Goal: Find specific page/section

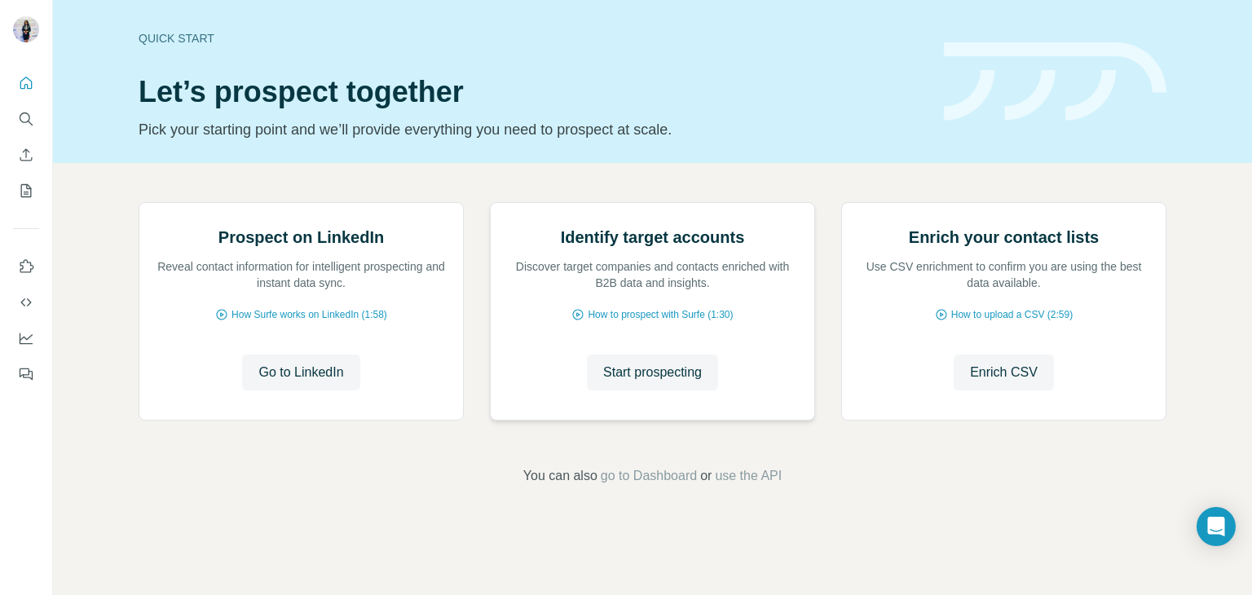
scroll to position [109, 0]
drag, startPoint x: 271, startPoint y: 437, endPoint x: 248, endPoint y: 478, distance: 47.4
click at [248, 420] on div "Prospect on LinkedIn Reveal contact information for intelligent prospecting and…" at bounding box center [301, 311] width 324 height 217
drag, startPoint x: 262, startPoint y: 444, endPoint x: 176, endPoint y: 411, distance: 92.6
click at [176, 411] on div "Prospect on LinkedIn Reveal contact information for intelligent prospecting and…" at bounding box center [301, 311] width 324 height 217
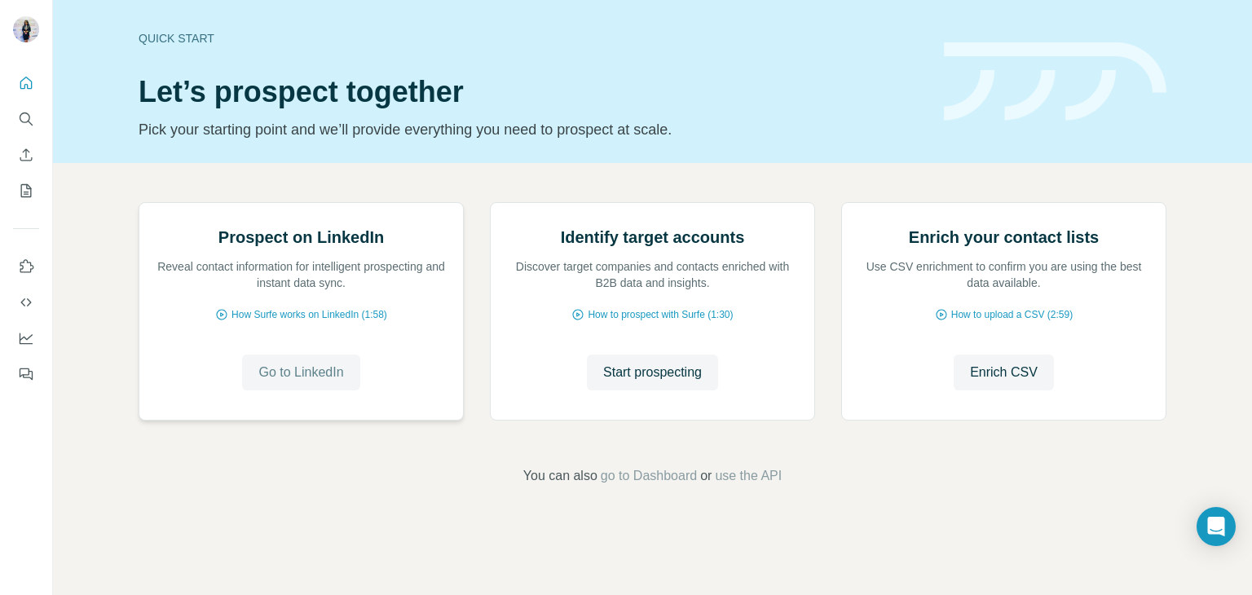
drag, startPoint x: 264, startPoint y: 379, endPoint x: 238, endPoint y: 428, distance: 55.4
click at [249, 420] on div "Prospect on LinkedIn Reveal contact information for intelligent prospecting and…" at bounding box center [301, 311] width 324 height 217
click at [215, 321] on icon at bounding box center [221, 314] width 13 height 13
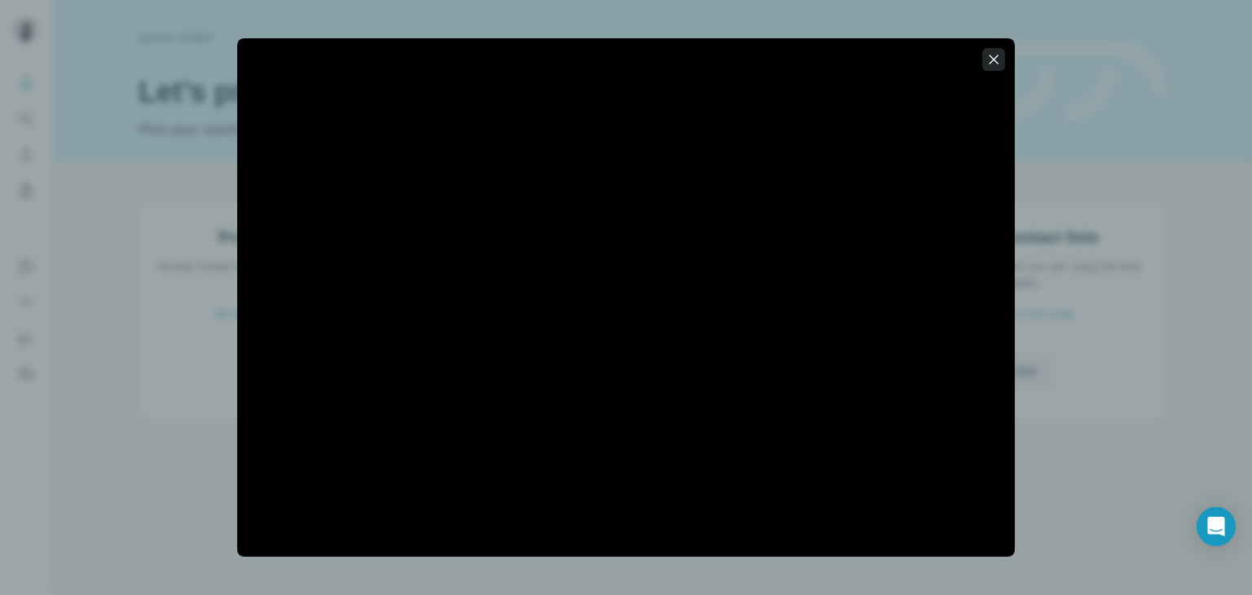
click at [1001, 51] on button "button" at bounding box center [993, 59] width 23 height 23
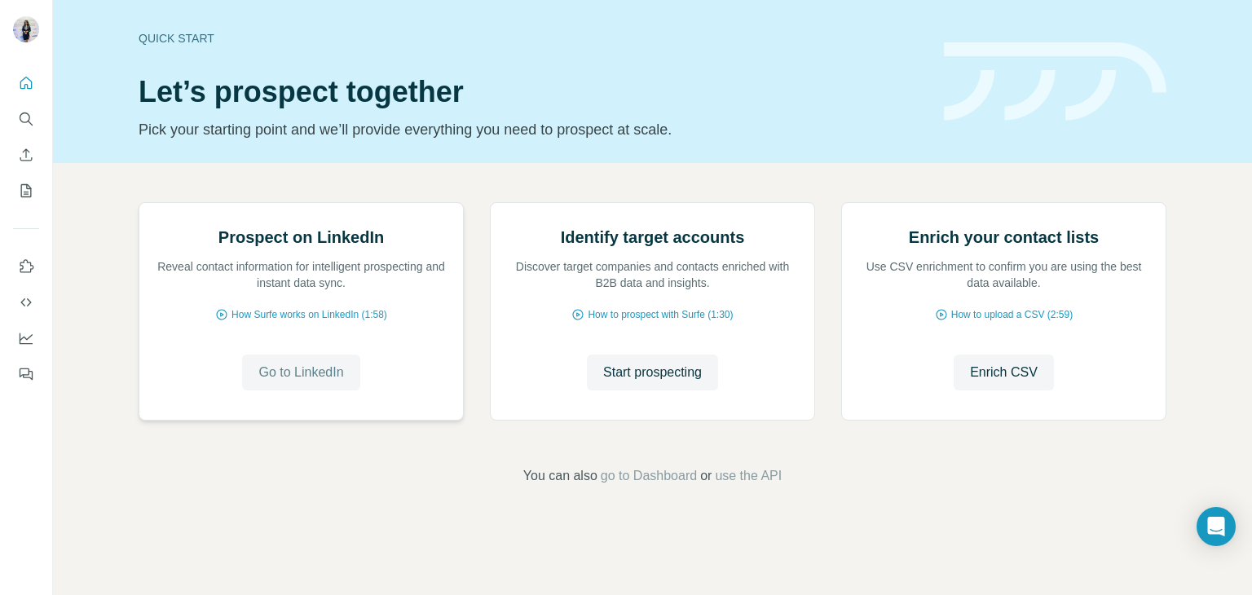
click at [284, 382] on span "Go to LinkedIn" at bounding box center [300, 373] width 85 height 20
click at [26, 119] on icon "Search" at bounding box center [26, 119] width 16 height 16
